Goal: Find specific fact: Find specific fact

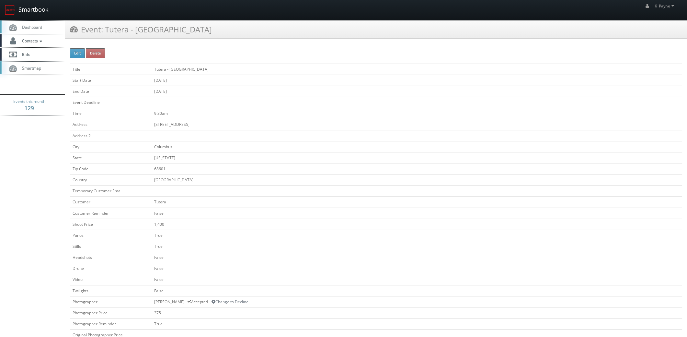
click at [25, 9] on link "Smartbook" at bounding box center [26, 10] width 53 height 20
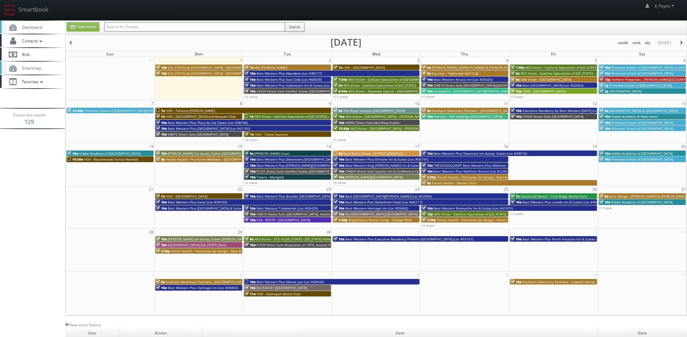
click at [134, 24] on input "text" at bounding box center [194, 26] width 181 height 9
type input "05185"
